Goal: Task Accomplishment & Management: Complete application form

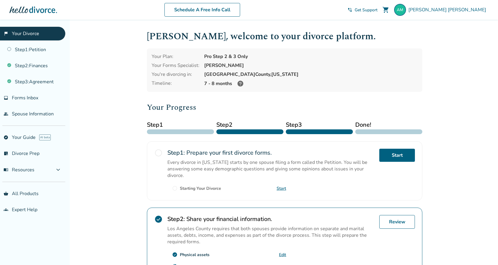
click at [240, 82] on icon at bounding box center [240, 83] width 7 height 7
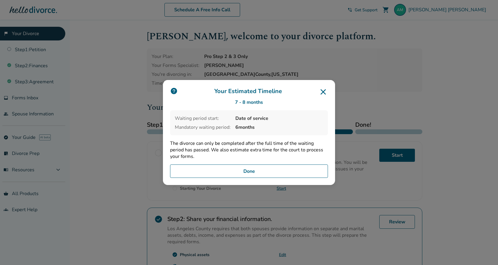
click at [255, 169] on button "Done" at bounding box center [249, 171] width 158 height 14
